Goal: Task Accomplishment & Management: Manage account settings

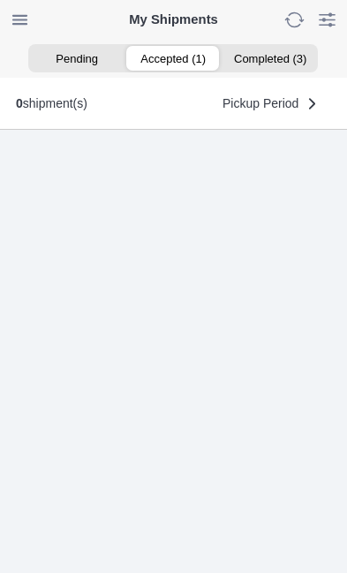
click at [186, 56] on ion-segment-button "Accepted (1)" at bounding box center [173, 58] width 96 height 25
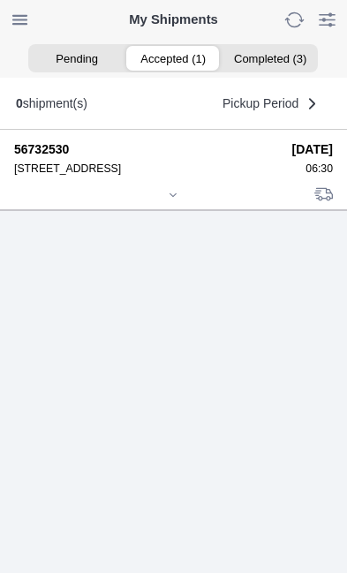
click at [182, 203] on div at bounding box center [173, 196] width 319 height 13
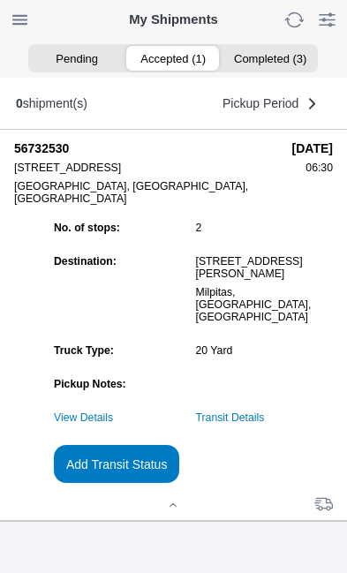
scroll to position [192, 0]
click at [0, 0] on slot "Add Transit Status" at bounding box center [0, 0] width 0 height 0
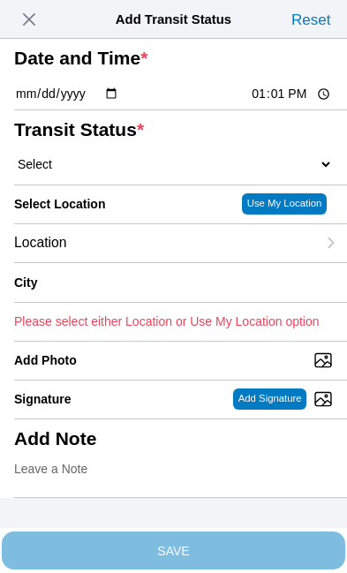
click at [298, 103] on input "13:01" at bounding box center [291, 94] width 83 height 19
type input "07:20"
click at [117, 172] on select "Select Arrive at Drop Off Arrive at Pickup Break Start Break Stop Depart Drop O…" at bounding box center [173, 164] width 319 height 16
select select "DPTPULOC"
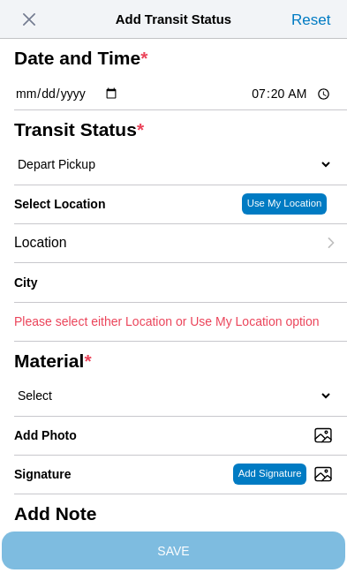
click at [151, 262] on div "Location" at bounding box center [165, 243] width 302 height 38
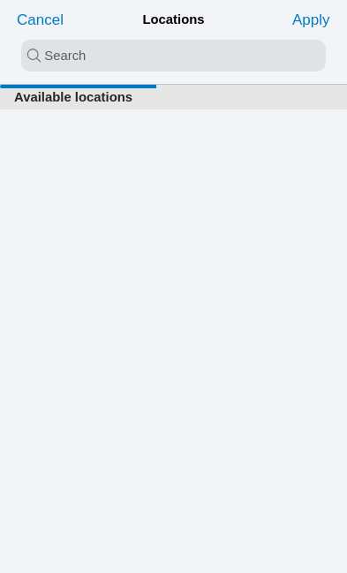
click at [81, 50] on input "search text" at bounding box center [173, 56] width 305 height 32
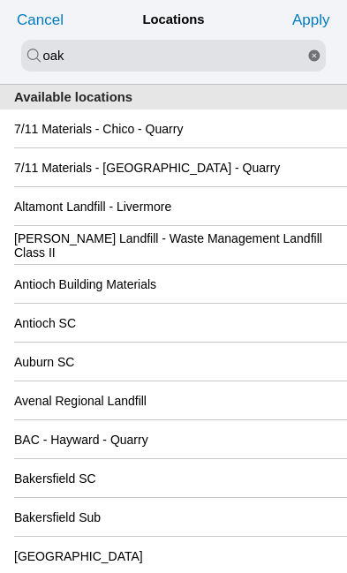
type input "oak"
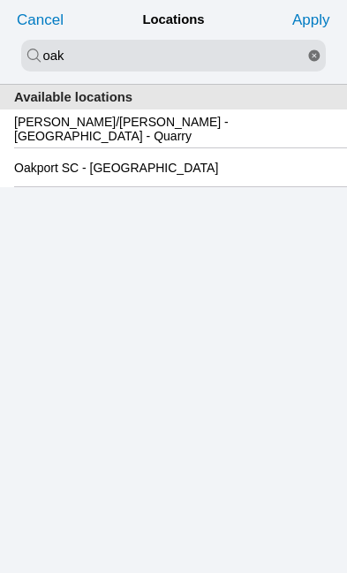
click at [0, 0] on slot "Oakport SC - [GEOGRAPHIC_DATA]" at bounding box center [0, 0] width 0 height 0
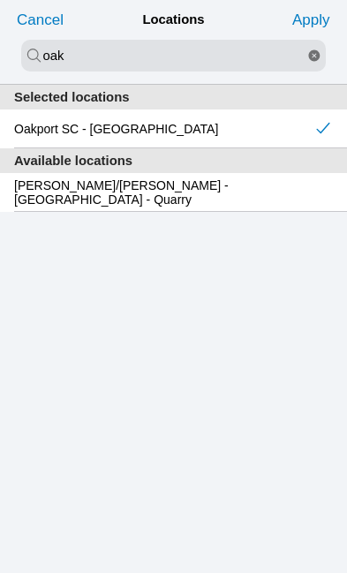
click at [0, 0] on slot "Apply" at bounding box center [0, 0] width 0 height 0
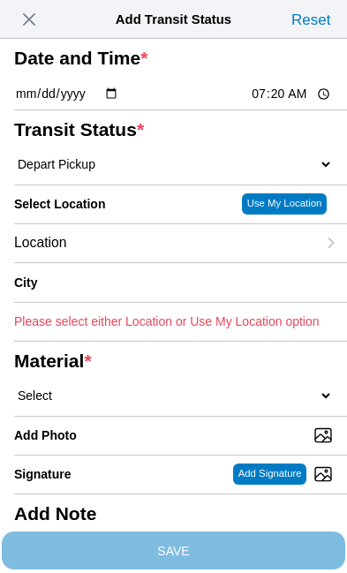
type input "[GEOGRAPHIC_DATA]"
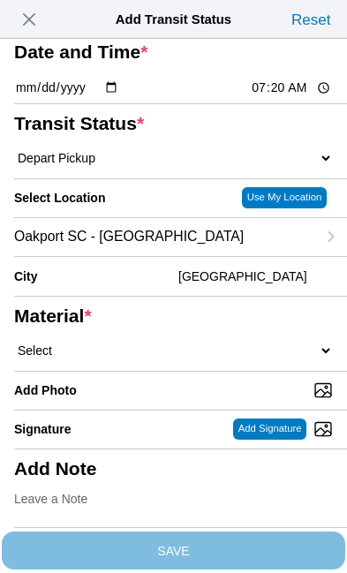
scroll to position [231, 0]
click at [126, 343] on select "Select 1" x 3" Rock 1" x 4" Rock 2" x 4" Rock Asphalt Cold Patch Backfill Spec …" at bounding box center [173, 351] width 319 height 16
select select "708654"
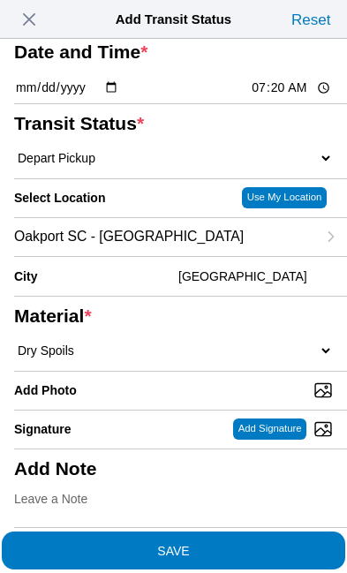
click at [271, 544] on span "SAVE" at bounding box center [173, 550] width 319 height 12
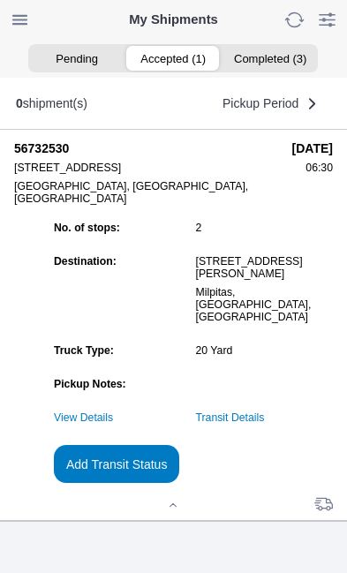
scroll to position [1, 0]
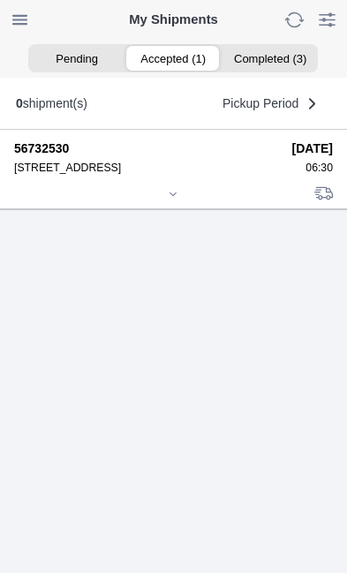
click at [176, 200] on icon at bounding box center [173, 194] width 11 height 11
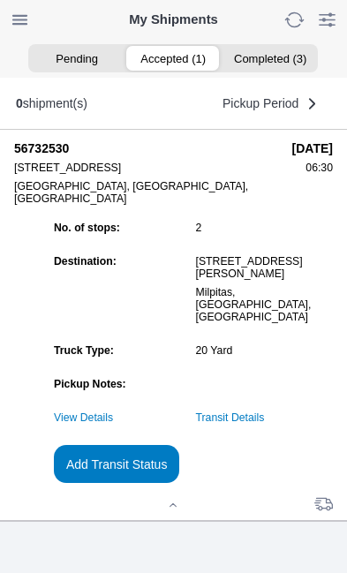
scroll to position [192, 0]
click at [0, 0] on slot "Add Transit Status" at bounding box center [0, 0] width 0 height 0
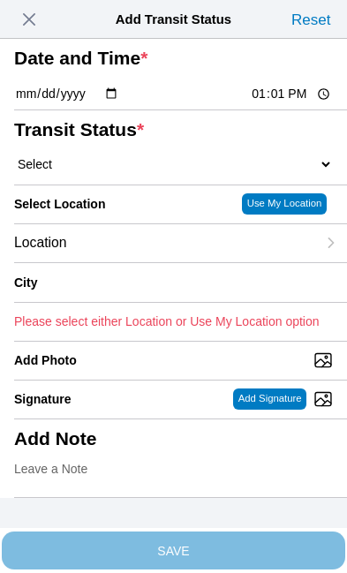
click at [275, 103] on input "13:01" at bounding box center [291, 94] width 83 height 19
type input "09:50"
click at [110, 172] on select "Select Arrive at Drop Off Arrive at Pickup Break Start Break Stop Depart Drop O…" at bounding box center [173, 164] width 319 height 16
select select "DPTDLVLOC"
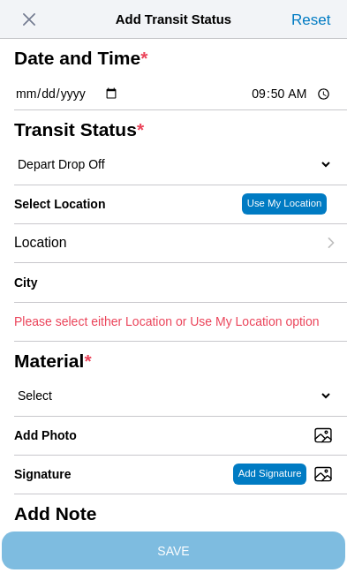
click at [134, 262] on div "Location" at bounding box center [165, 243] width 302 height 38
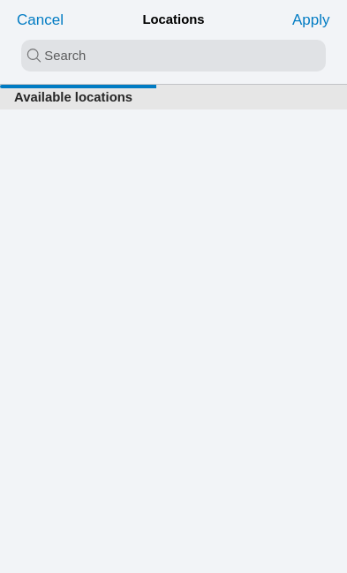
click at [132, 52] on input "search text" at bounding box center [173, 56] width 305 height 32
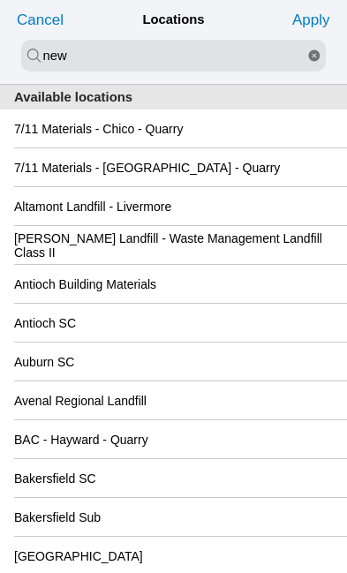
type input "new"
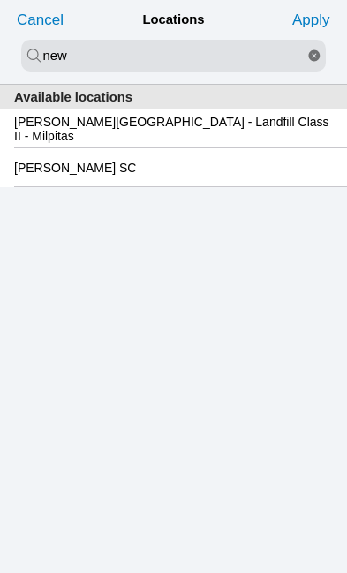
click at [0, 0] on slot "[PERSON_NAME][GEOGRAPHIC_DATA] - Landfill Class II - Milpitas" at bounding box center [0, 0] width 0 height 0
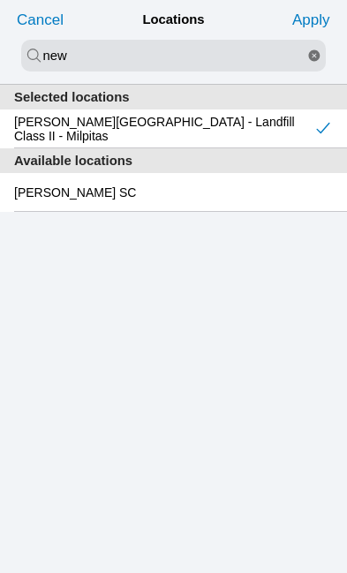
click at [0, 0] on slot "Apply" at bounding box center [0, 0] width 0 height 0
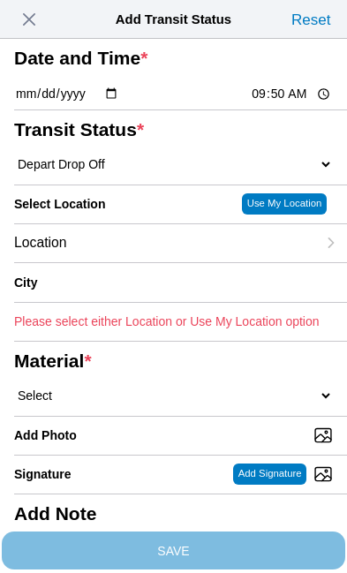
type input "Milpitas"
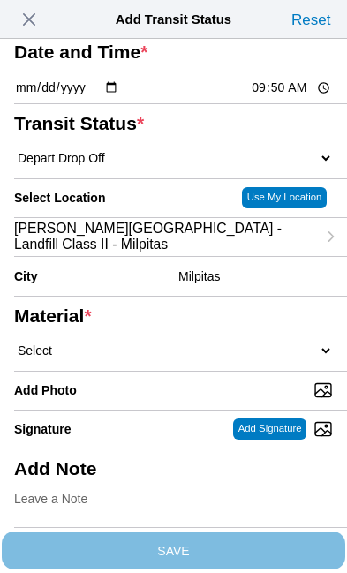
scroll to position [91, 0]
click at [158, 359] on select "Select 1" x 3" Rock 1" x 4" Rock 2" x 4" Rock Asphalt Cold Patch Backfill Spec …" at bounding box center [173, 351] width 319 height 16
select select "708654"
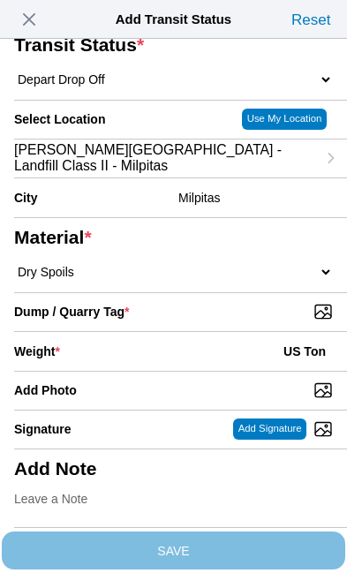
click at [259, 322] on input "Dump / Quarry Tag *" at bounding box center [180, 311] width 333 height 19
type input "C:\fakepath\image.jpg"
click at [143, 341] on div "Weight * US Ton" at bounding box center [173, 351] width 319 height 39
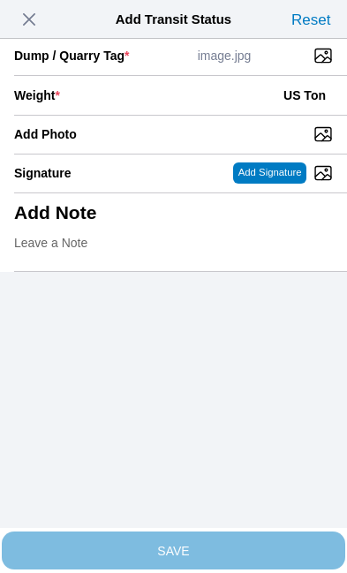
scroll to position [362, 0]
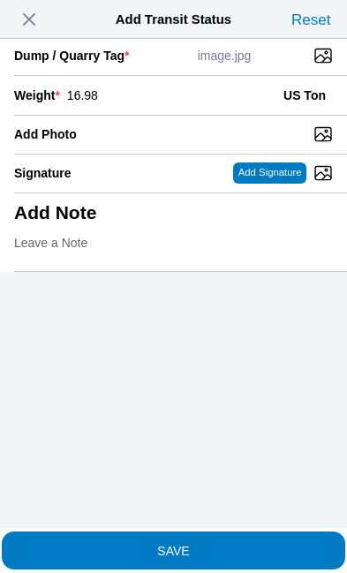
type input "16.98"
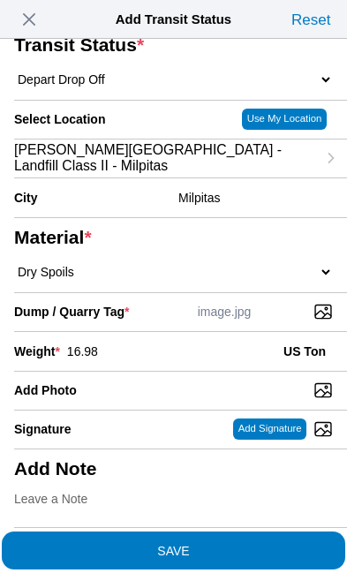
click at [224, 544] on span "SAVE" at bounding box center [173, 550] width 319 height 12
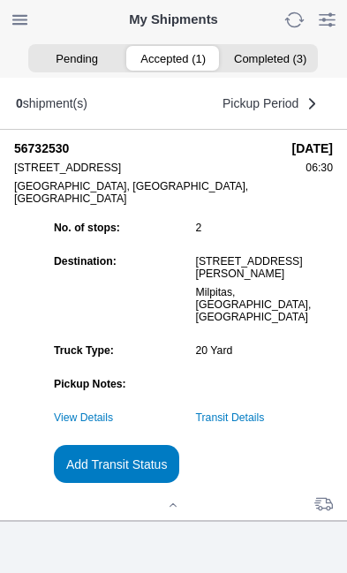
scroll to position [1, 0]
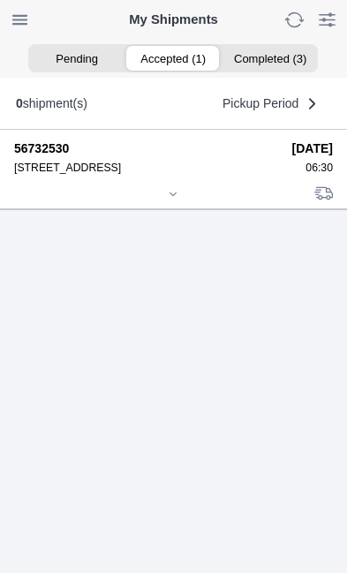
click at [178, 200] on icon at bounding box center [173, 194] width 11 height 11
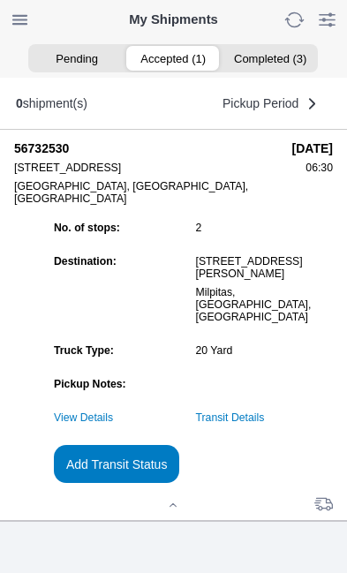
scroll to position [169, 0]
click at [0, 0] on slot "Add Transit Status" at bounding box center [0, 0] width 0 height 0
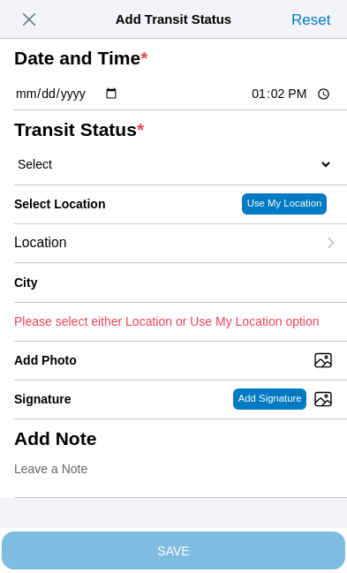
click at [307, 103] on input "13:02" at bounding box center [291, 94] width 83 height 19
type input "10:40"
click at [123, 172] on select "Select Arrive at Drop Off Arrive at Pickup Break Start Break Stop Depart Drop O…" at bounding box center [173, 164] width 319 height 16
select select "DPTPULOC"
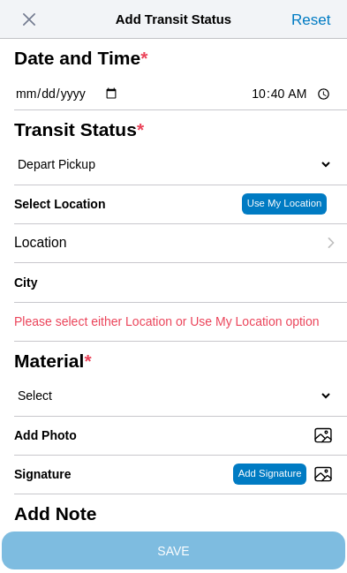
click at [149, 262] on div "Location" at bounding box center [165, 243] width 302 height 38
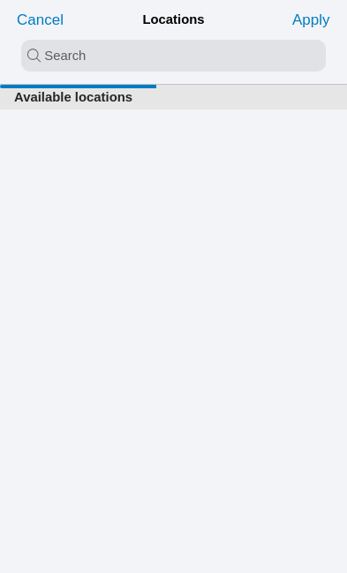
click at [47, 54] on input "search text" at bounding box center [173, 56] width 305 height 32
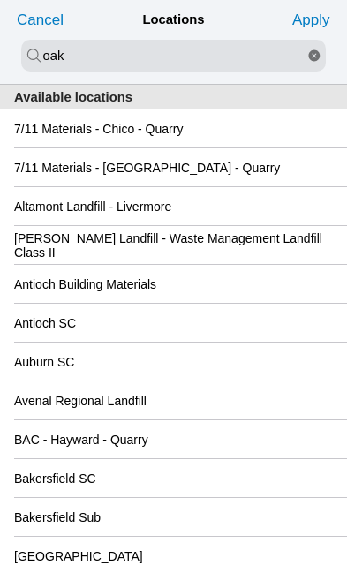
type input "oak"
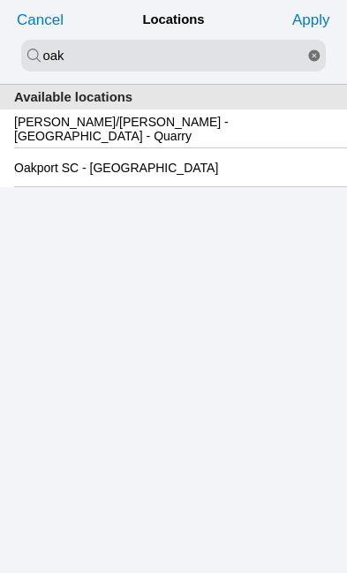
click at [0, 0] on slot "Oakport SC - [GEOGRAPHIC_DATA]" at bounding box center [0, 0] width 0 height 0
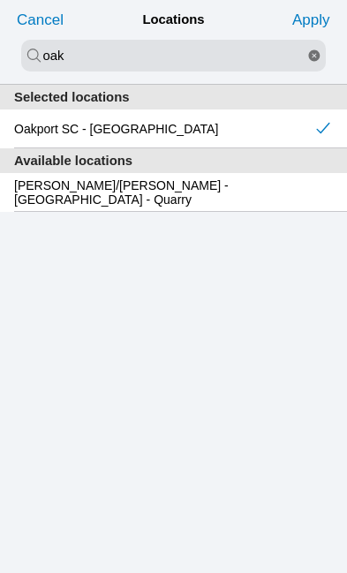
click at [0, 0] on slot "Apply" at bounding box center [0, 0] width 0 height 0
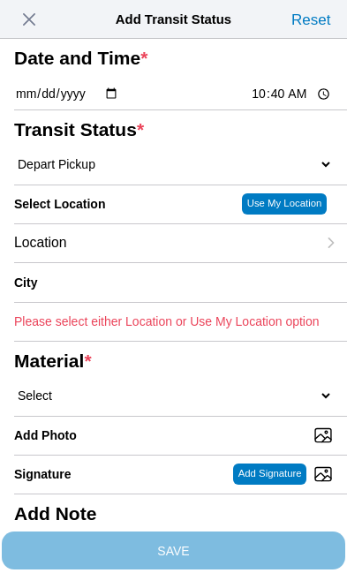
type input "[GEOGRAPHIC_DATA]"
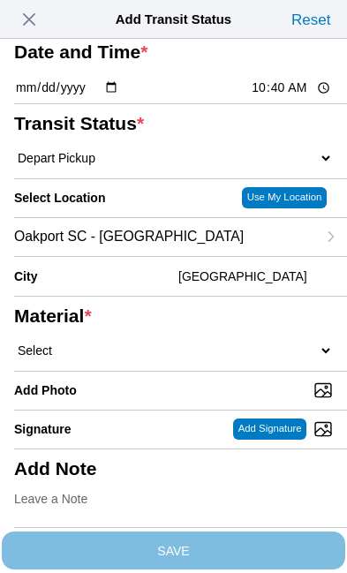
scroll to position [231, 0]
click at [140, 343] on select "Select 1" x 3" Rock 1" x 4" Rock 2" x 4" Rock Asphalt Cold Patch Backfill Spec …" at bounding box center [173, 351] width 319 height 16
select select "708654"
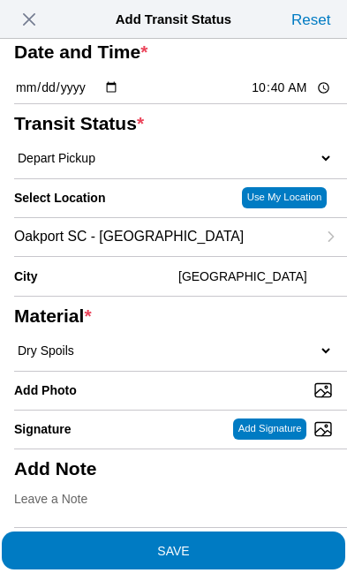
click at [249, 544] on span "SAVE" at bounding box center [173, 550] width 319 height 12
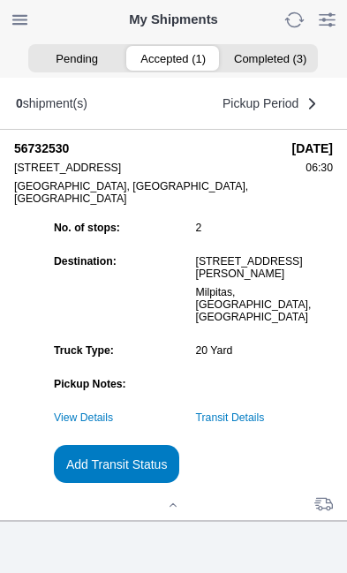
scroll to position [1, 0]
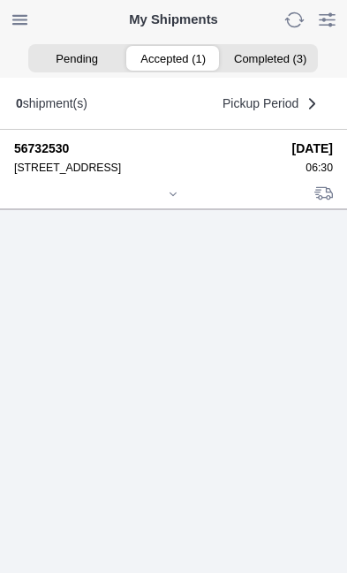
click at [184, 202] on div at bounding box center [173, 195] width 319 height 13
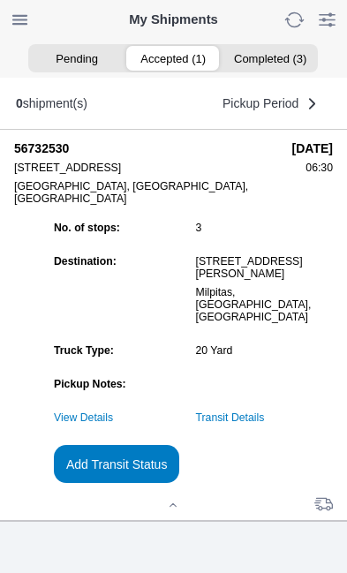
scroll to position [192, 0]
click at [265, 417] on link "Transit Details" at bounding box center [230, 418] width 69 height 12
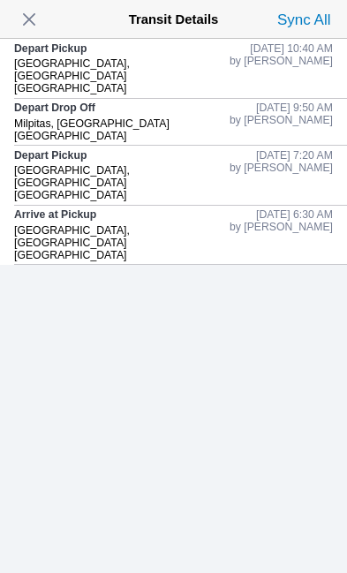
click at [34, 21] on span "button" at bounding box center [29, 19] width 25 height 25
